Goal: Task Accomplishment & Management: Use online tool/utility

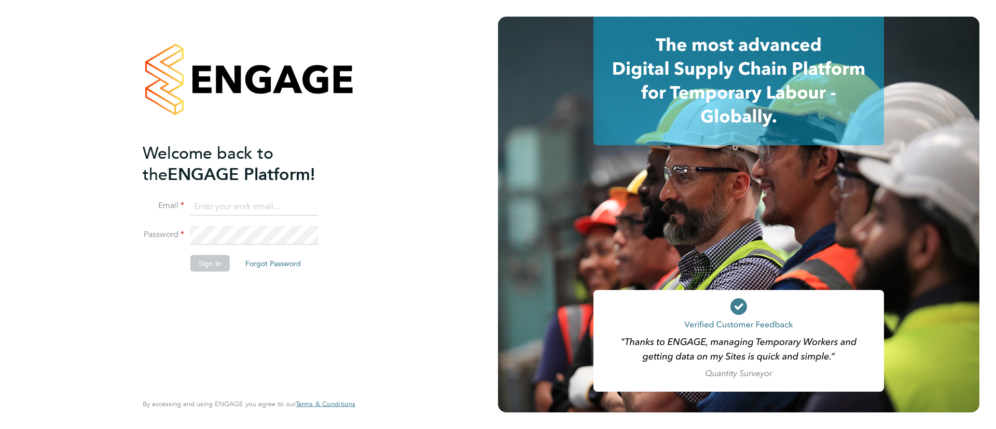
type input "[EMAIL_ADDRESS][DOMAIN_NAME]"
click at [209, 265] on button "Sign In" at bounding box center [209, 263] width 39 height 17
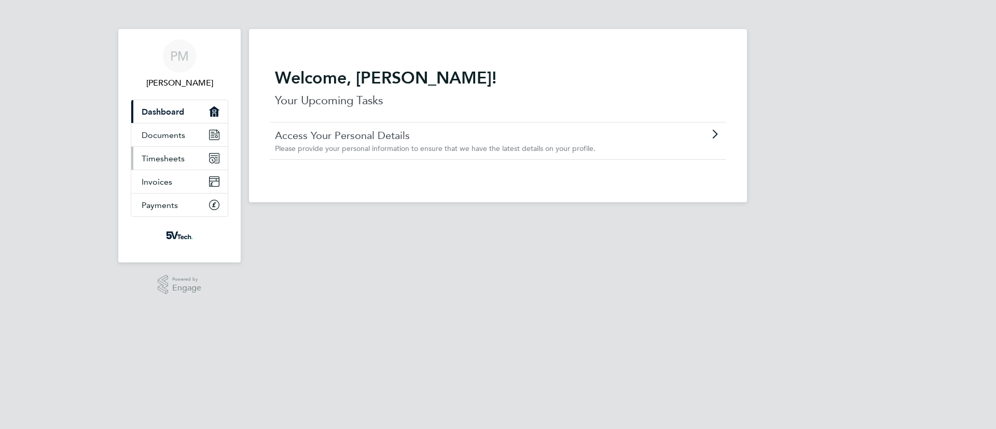
click at [166, 158] on span "Timesheets" at bounding box center [163, 159] width 43 height 10
